Goal: Transaction & Acquisition: Subscribe to service/newsletter

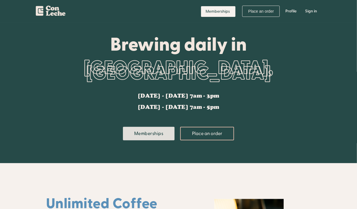
click at [153, 130] on link "Memberships" at bounding box center [149, 134] width 52 height 14
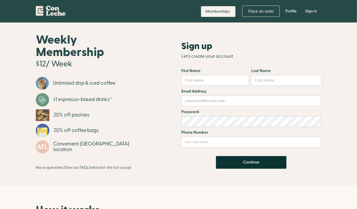
click at [249, 166] on input "Continue" at bounding box center [251, 162] width 70 height 13
click at [181, 168] on div "Continue" at bounding box center [251, 159] width 140 height 19
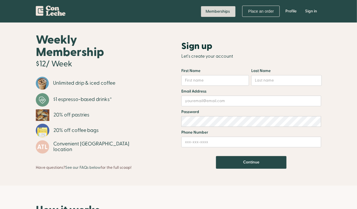
click at [228, 11] on link "Memberships" at bounding box center [218, 11] width 34 height 11
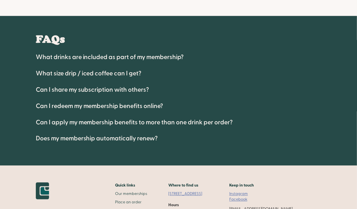
scroll to position [319, 0]
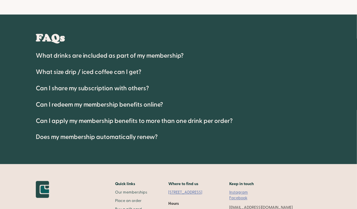
click at [159, 120] on h4 "Can I apply my membership benefits to more than one drink per order?" at bounding box center [134, 121] width 197 height 7
